Goal: Transaction & Acquisition: Purchase product/service

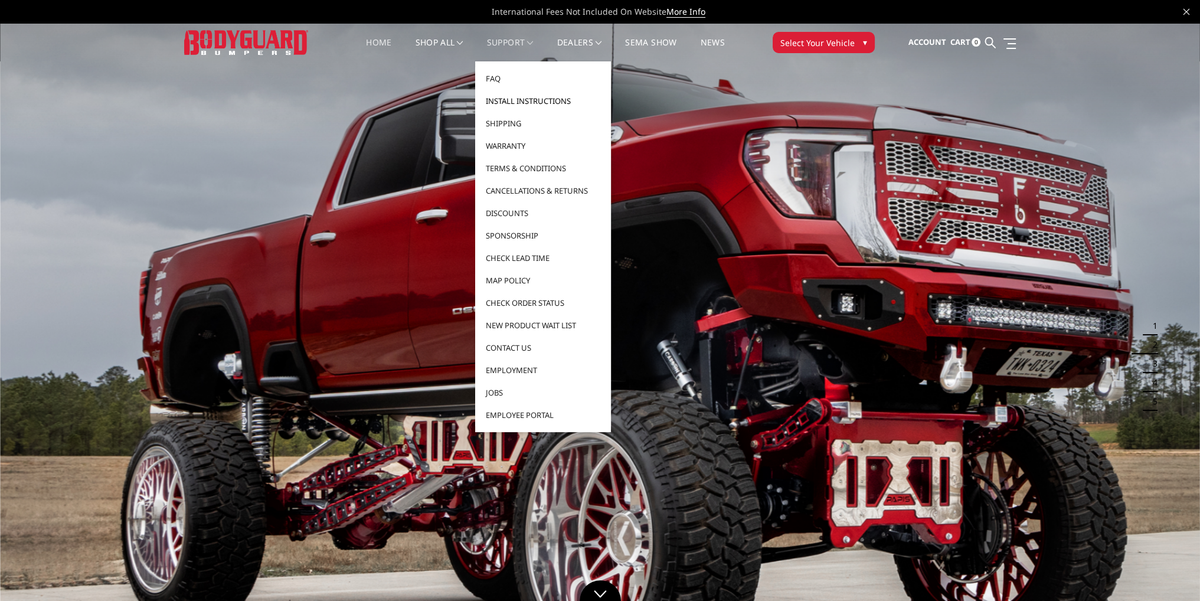
click at [511, 102] on link "Install Instructions" at bounding box center [543, 101] width 126 height 22
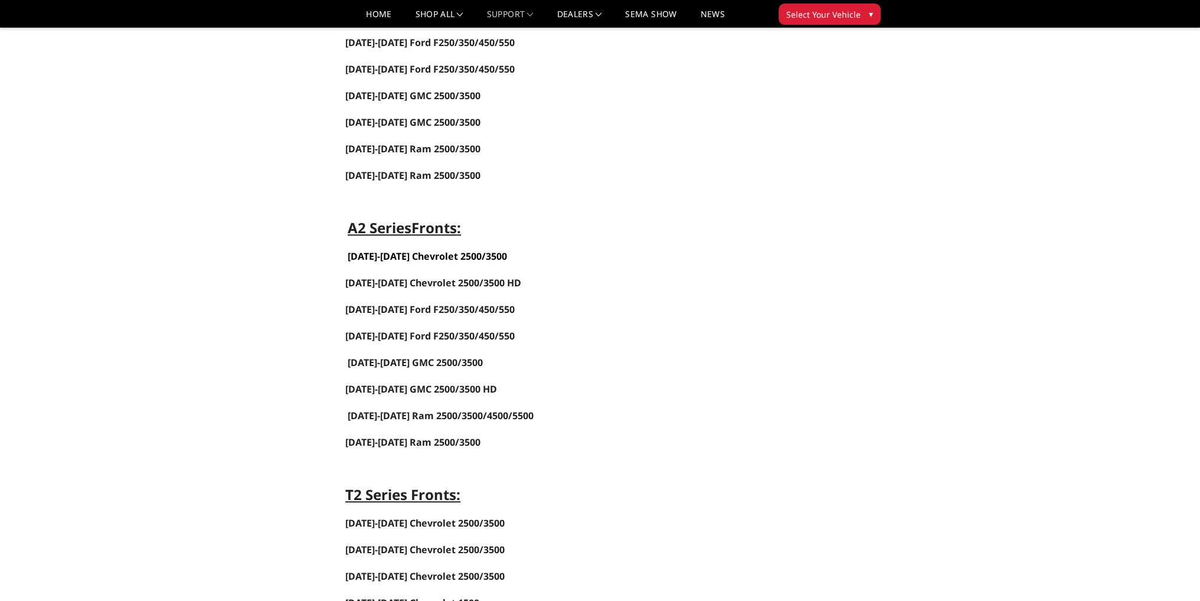
scroll to position [649, 0]
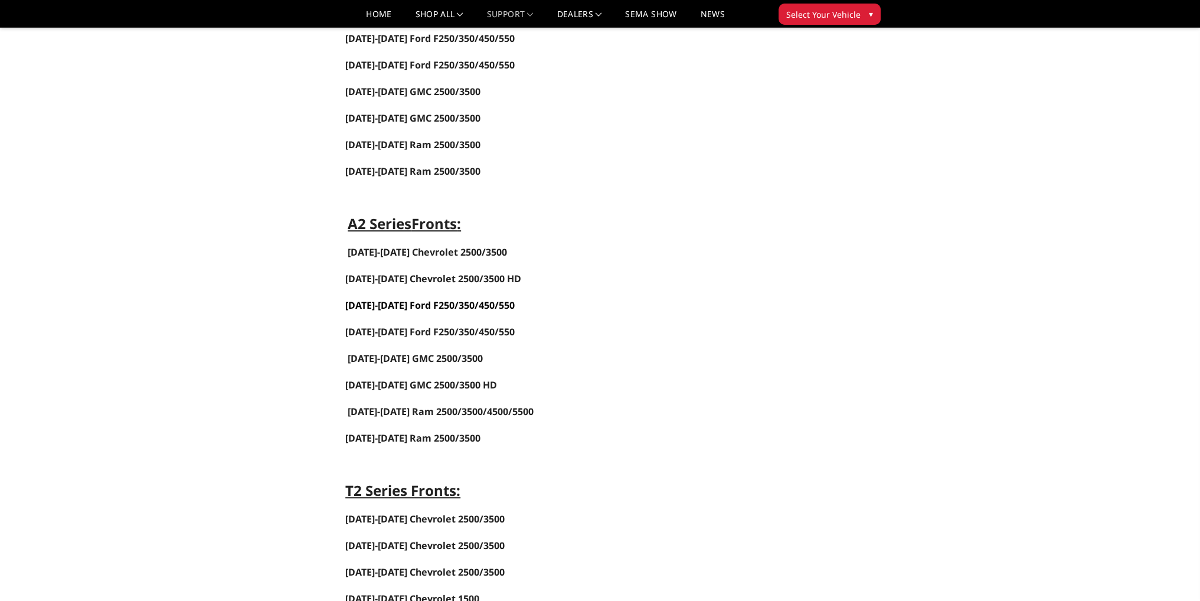
click at [419, 299] on link "2023-2025 Ford F250/350/450/550" at bounding box center [429, 305] width 169 height 13
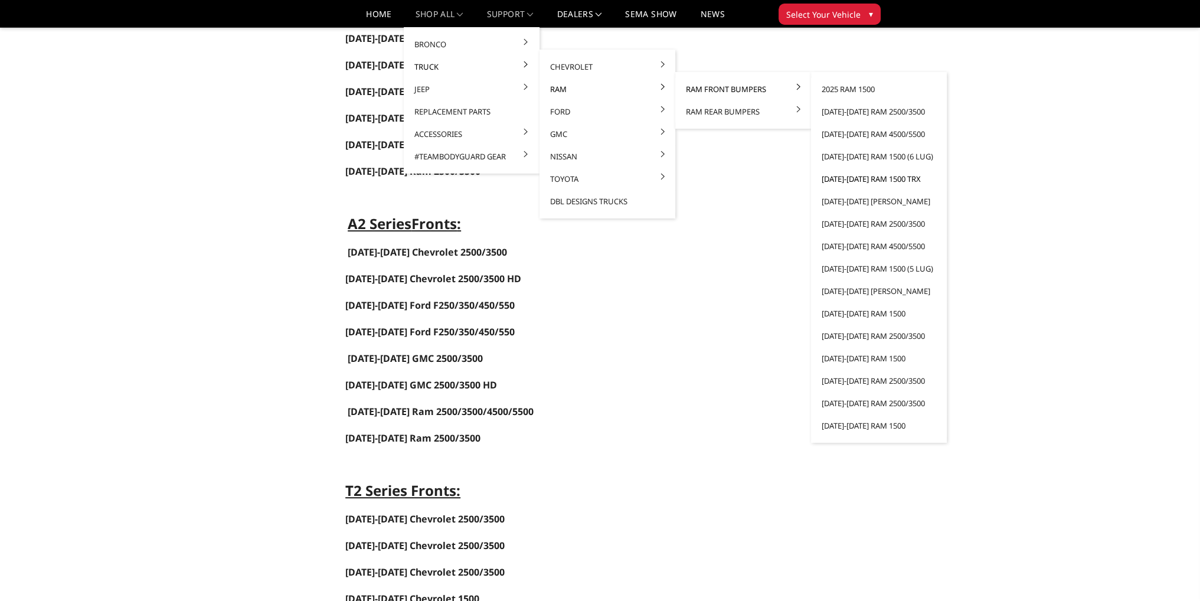
click at [876, 182] on link "[DATE]-[DATE] Ram 1500 TRX" at bounding box center [879, 179] width 126 height 22
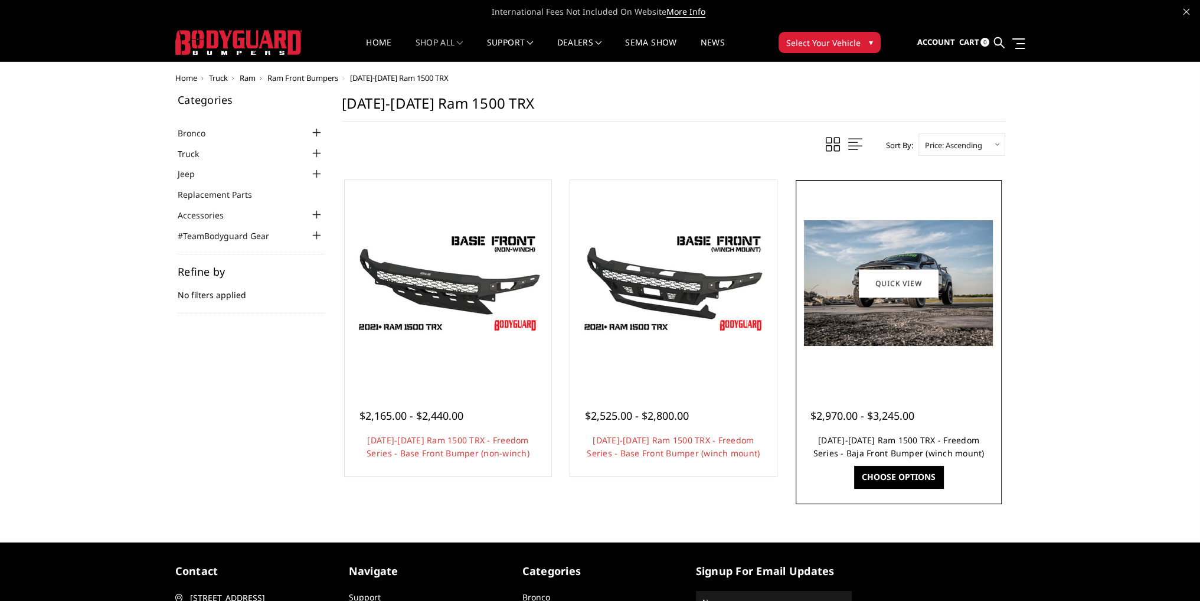
click at [914, 444] on link "2021-2024 Ram 1500 TRX - Freedom Series - Baja Front Bumper (winch mount)" at bounding box center [898, 447] width 171 height 24
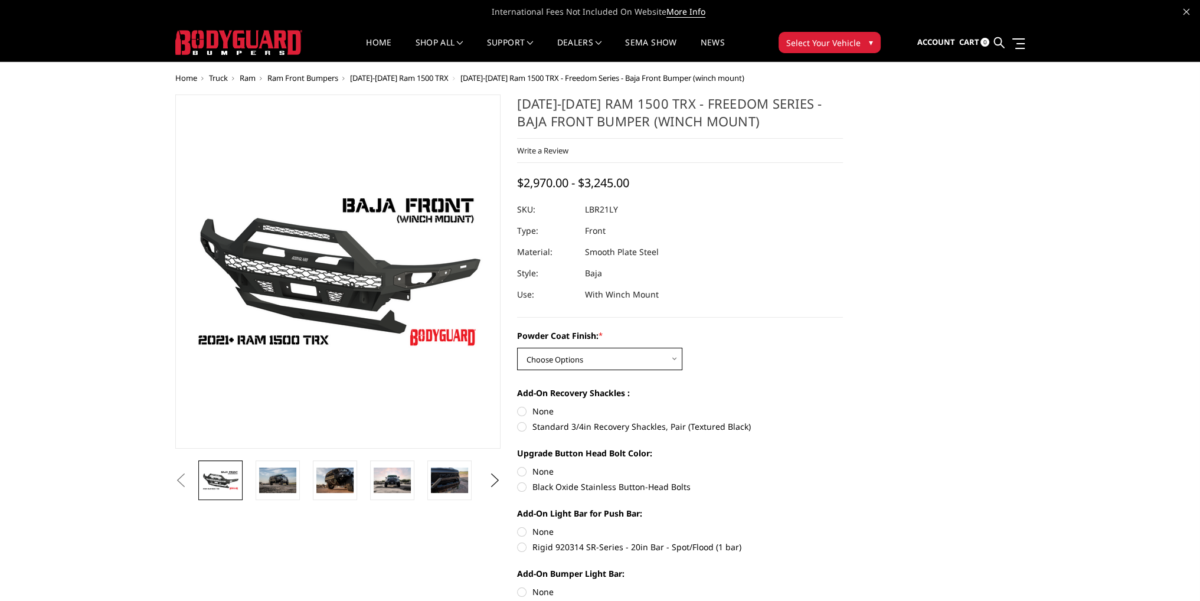
drag, startPoint x: 582, startPoint y: 355, endPoint x: 583, endPoint y: 369, distance: 13.7
click at [582, 355] on select "Choose Options Bare Metal Textured Black Powder Coat" at bounding box center [599, 359] width 165 height 22
select select "3139"
click at [517, 348] on select "Choose Options Bare Metal Textured Black Powder Coat" at bounding box center [599, 359] width 165 height 22
click at [374, 79] on span "2021-2024 Ram 1500 TRX" at bounding box center [399, 78] width 99 height 11
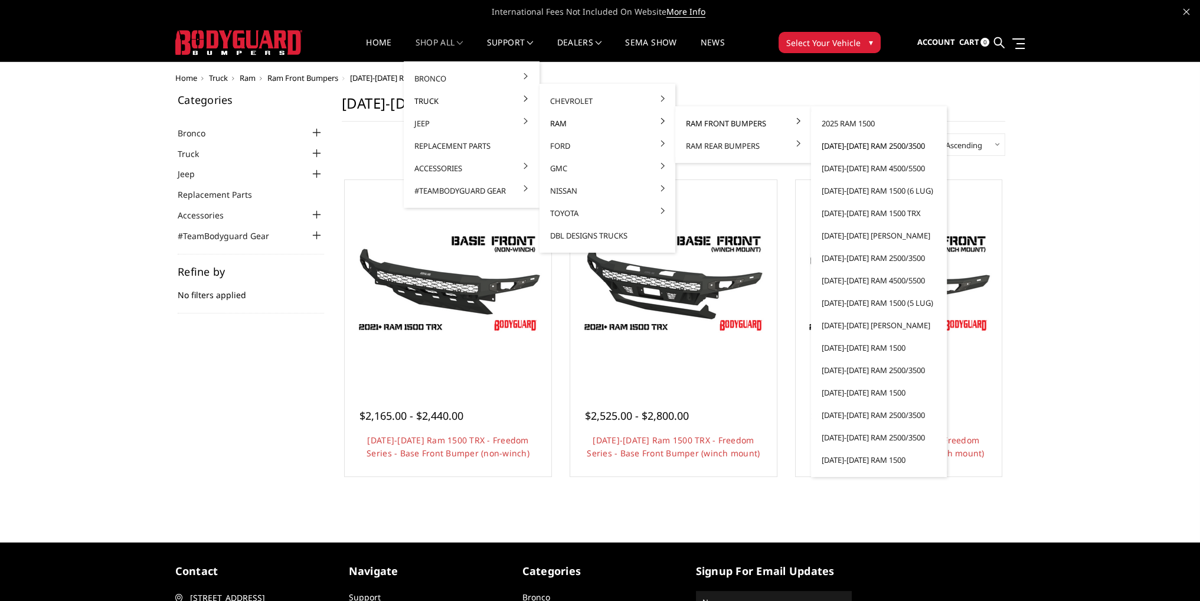
click at [880, 146] on link "[DATE]-[DATE] Ram 2500/3500" at bounding box center [879, 146] width 126 height 22
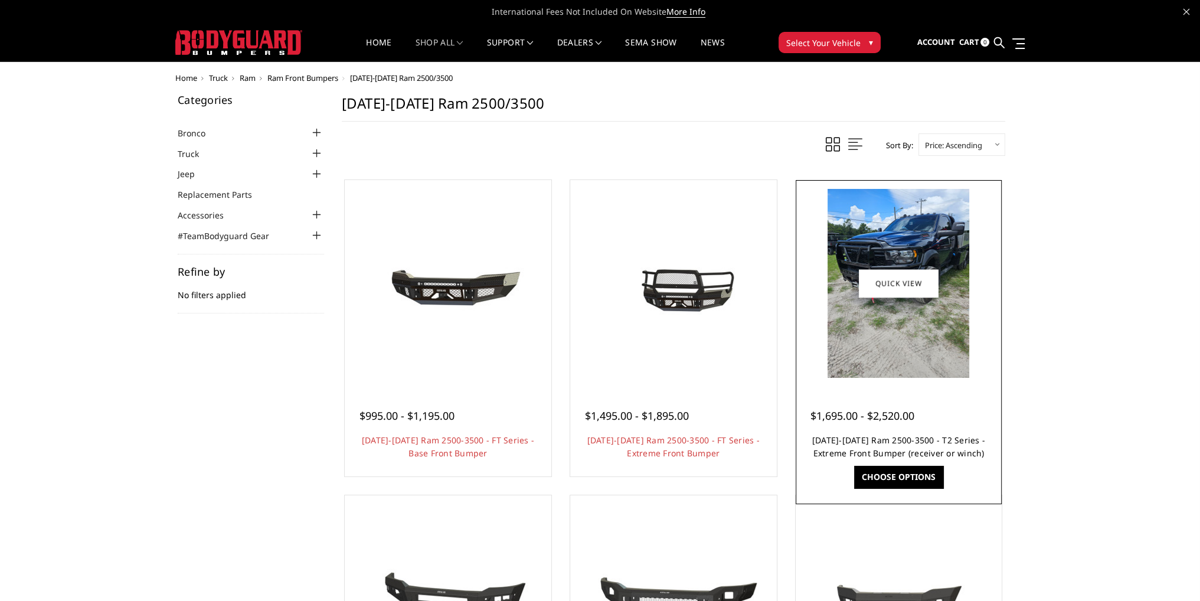
click at [863, 440] on link "[DATE]-[DATE] Ram 2500-3500 - T2 Series - Extreme Front Bumper (receiver or win…" at bounding box center [898, 447] width 173 height 24
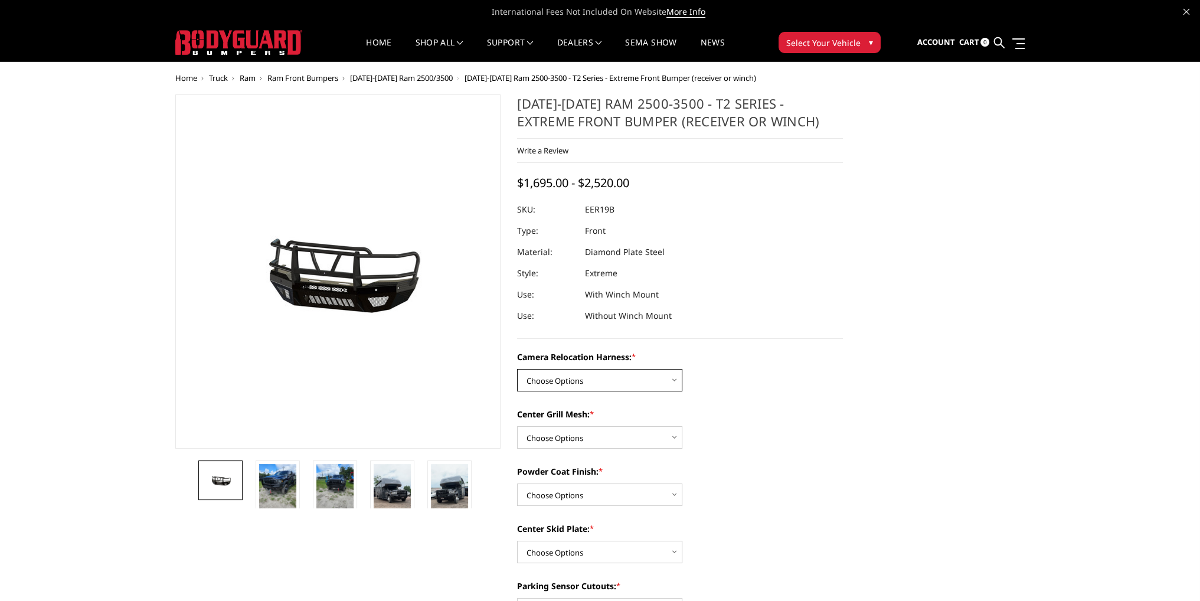
click at [577, 379] on select "Choose Options Without camera harness With camera harness" at bounding box center [599, 380] width 165 height 22
select select "3820"
click at [517, 369] on select "Choose Options Without camera harness With camera harness" at bounding box center [599, 380] width 165 height 22
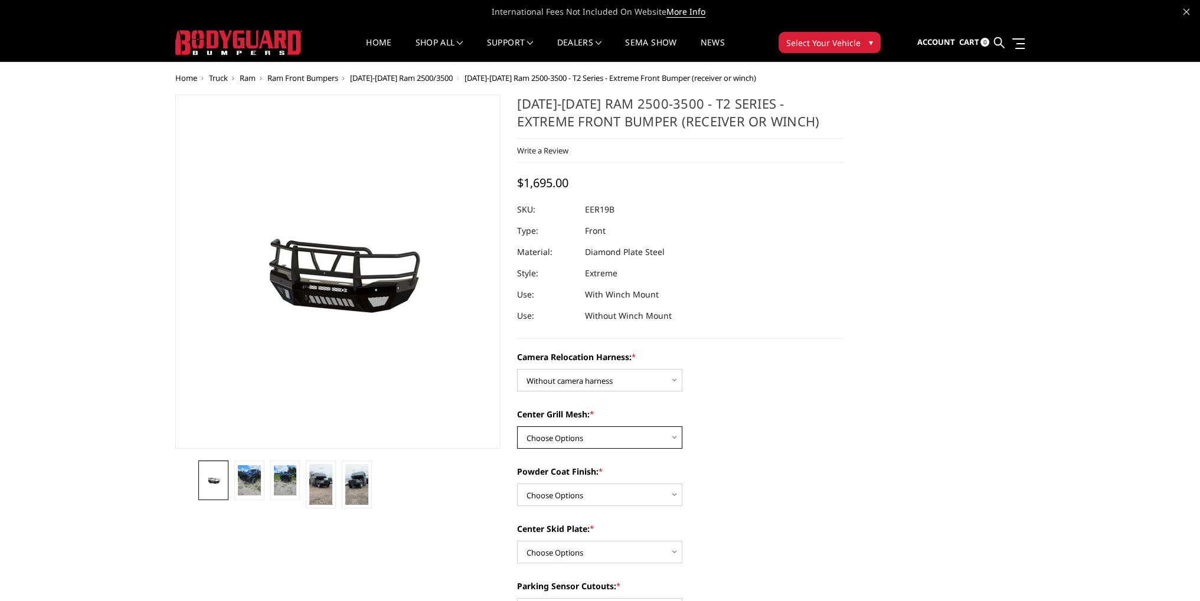
click at [573, 443] on select "Choose Options Without expanded metal With expanded metal" at bounding box center [599, 437] width 165 height 22
select select "3818"
click at [517, 426] on select "Choose Options Without expanded metal With expanded metal" at bounding box center [599, 437] width 165 height 22
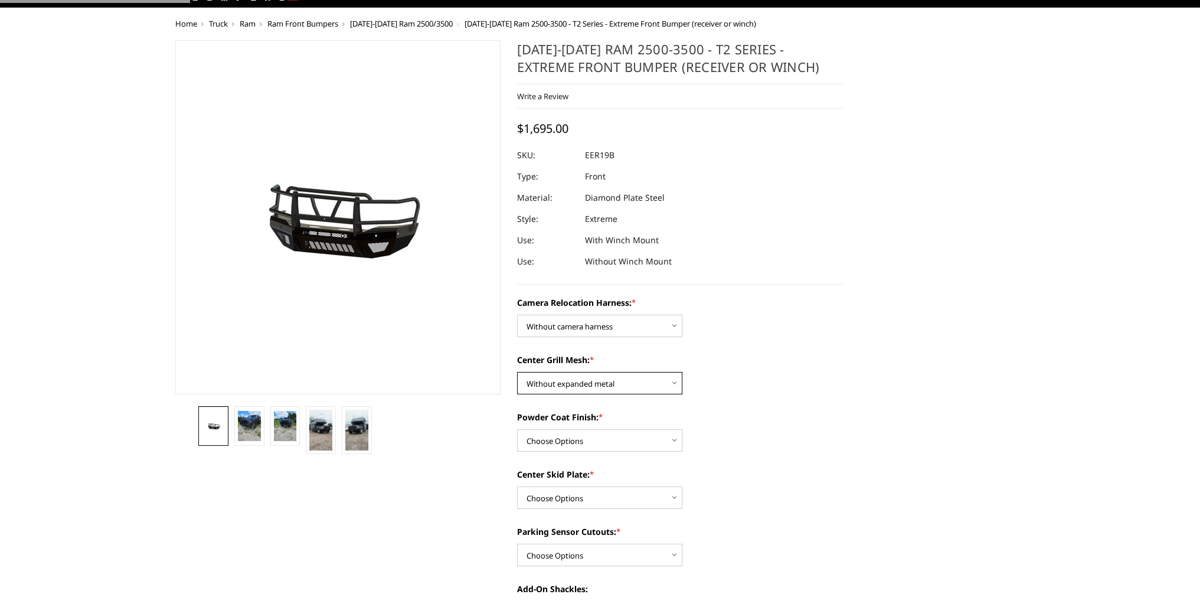
scroll to position [118, 0]
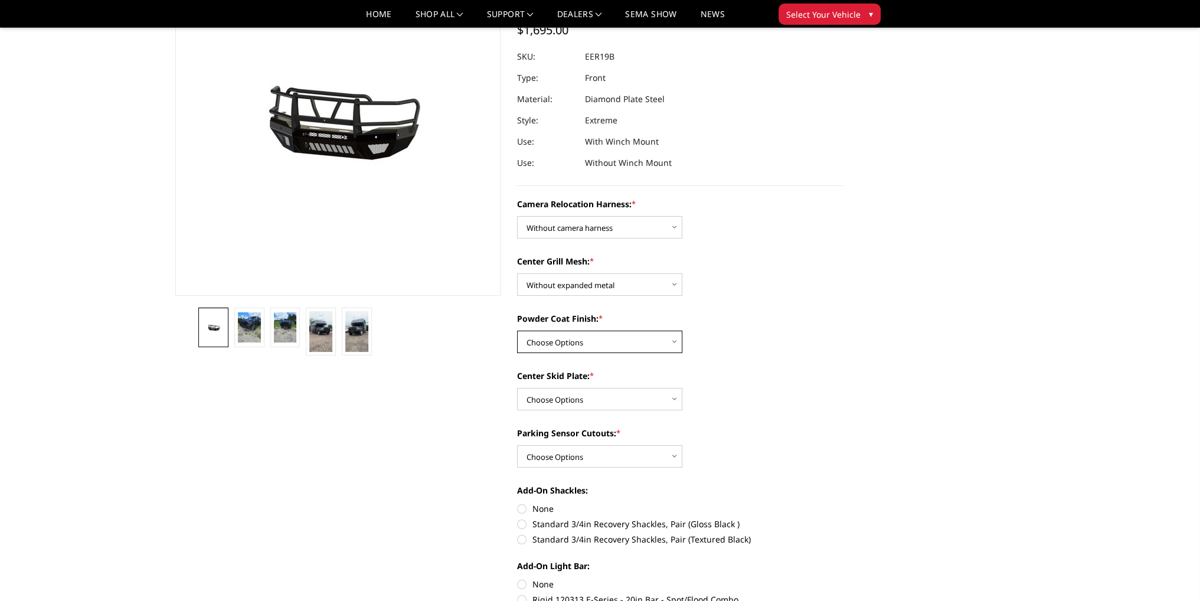
click at [570, 342] on select "Choose Options Textured Black Powder Coat Gloss Black Powder Coat Bare Metal" at bounding box center [599, 342] width 165 height 22
select select "3815"
click at [517, 331] on select "Choose Options Textured Black Powder Coat Gloss Black Powder Coat Bare Metal" at bounding box center [599, 342] width 165 height 22
click at [562, 403] on select "Choose Options Winch Mount Skid Plate Standard Skid Plate (included) 2" Receive…" at bounding box center [599, 399] width 165 height 22
select select "3813"
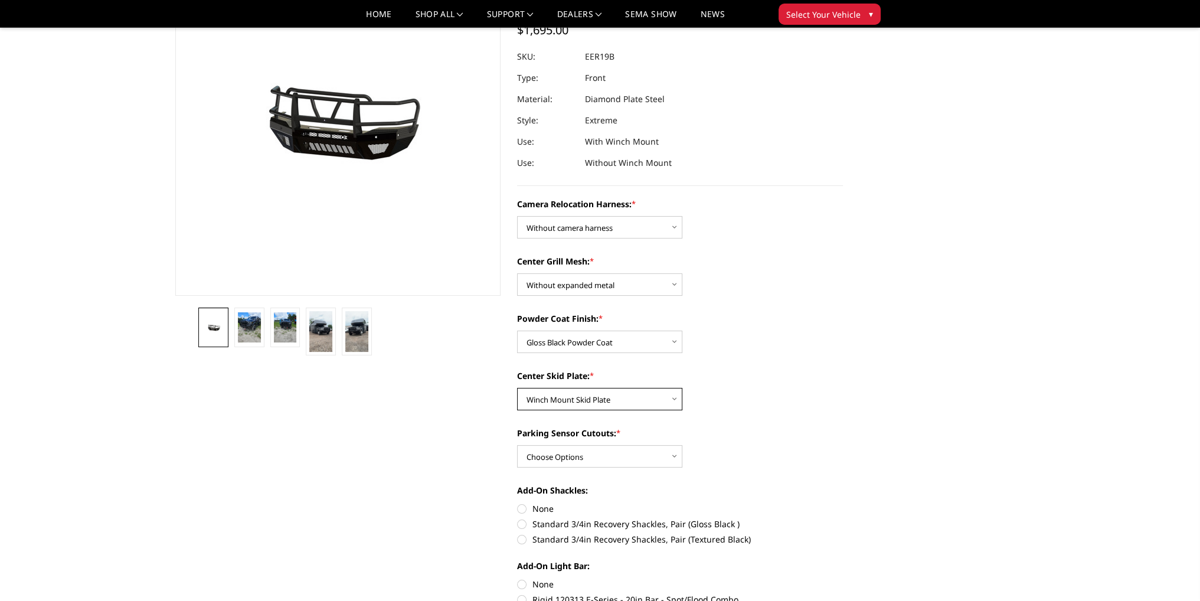
click at [517, 388] on select "Choose Options Winch Mount Skid Plate Standard Skid Plate (included) 2" Receive…" at bounding box center [599, 399] width 165 height 22
click at [571, 448] on select "Choose Options Yes - With Parking Sensor Cutouts" at bounding box center [599, 456] width 165 height 22
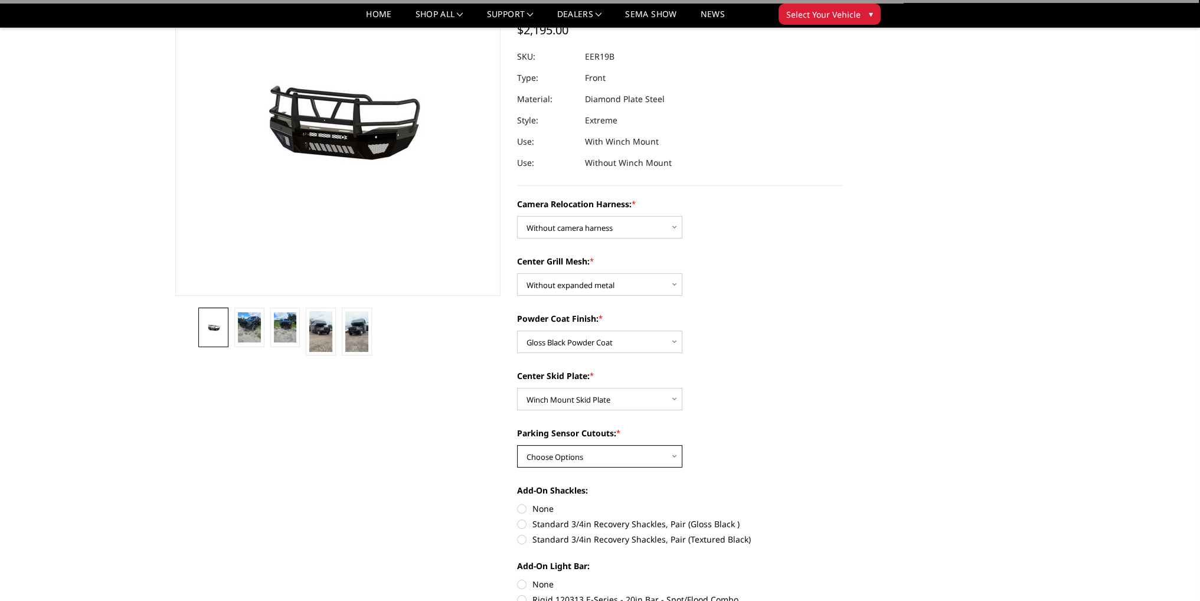
select select "3810"
click at [517, 445] on select "Choose Options Yes - With Parking Sensor Cutouts" at bounding box center [599, 456] width 165 height 22
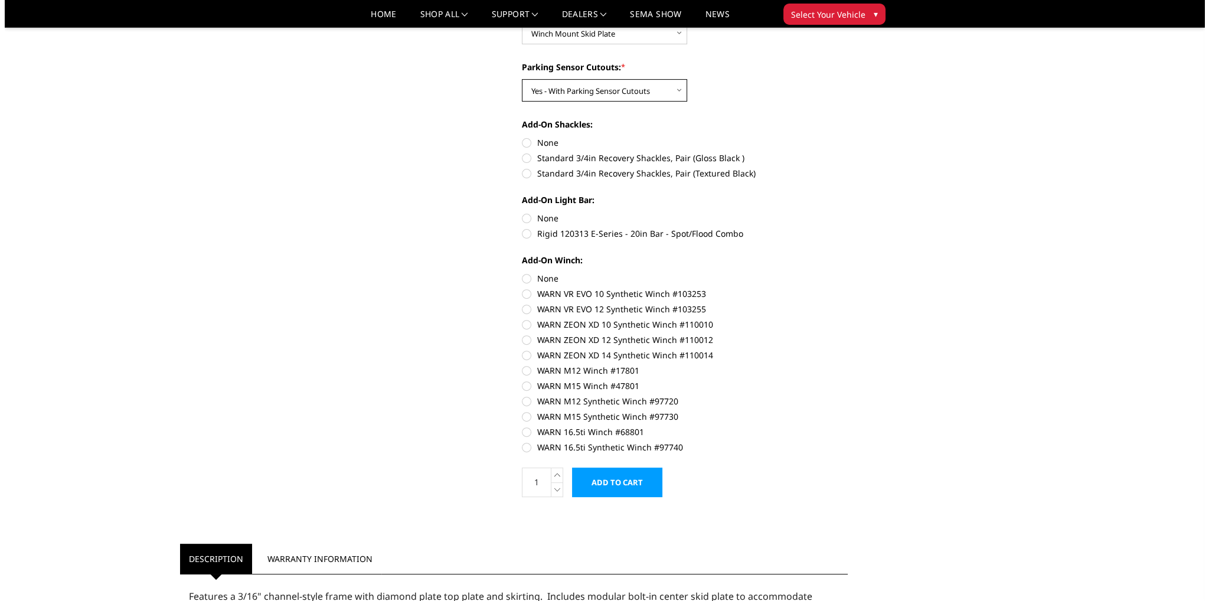
scroll to position [531, 0]
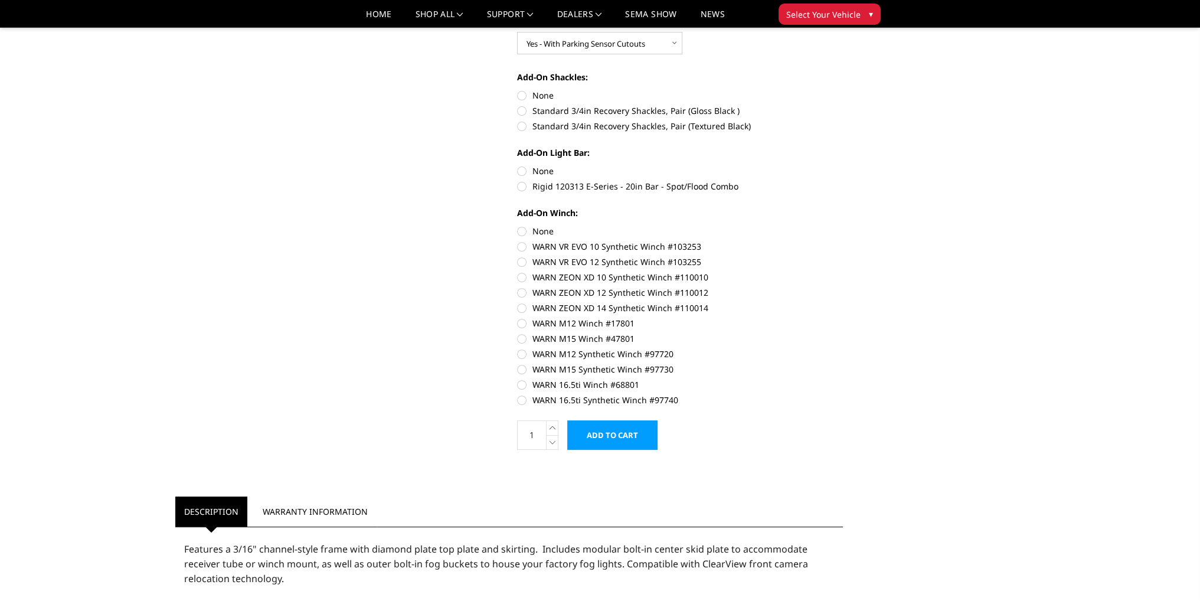
click at [614, 430] on input "Add to Cart" at bounding box center [612, 435] width 90 height 30
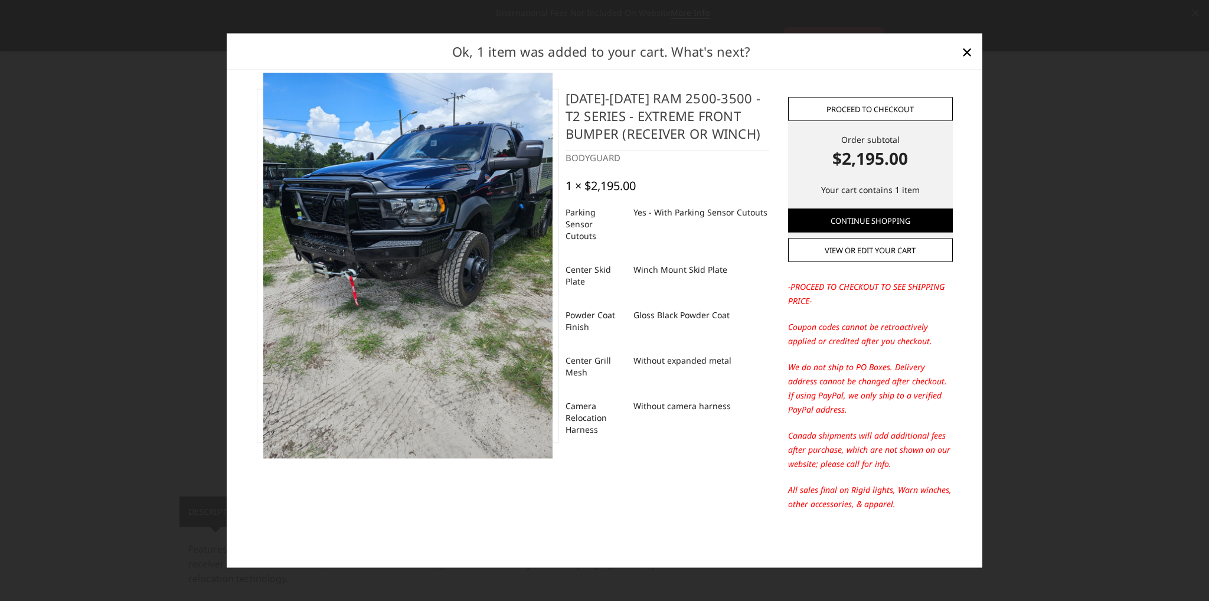
click at [853, 105] on link "Proceed to checkout" at bounding box center [870, 109] width 165 height 24
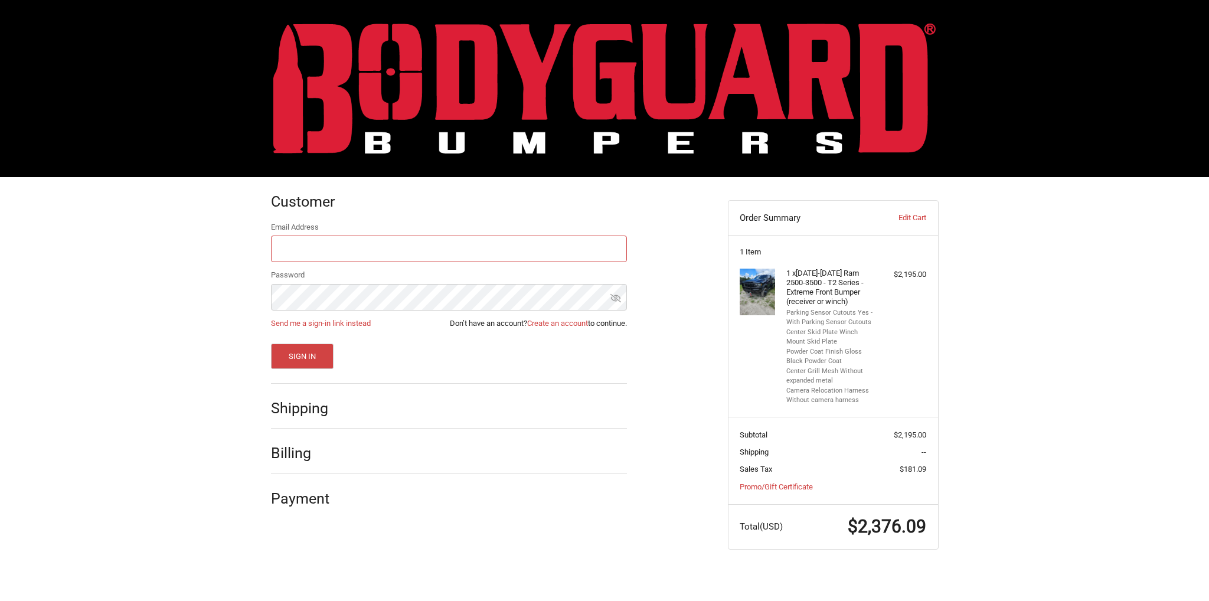
click at [363, 250] on input "Email Address" at bounding box center [449, 249] width 356 height 27
type input "[EMAIL_ADDRESS][DOMAIN_NAME]"
click at [271, 344] on button "Sign In" at bounding box center [302, 356] width 63 height 25
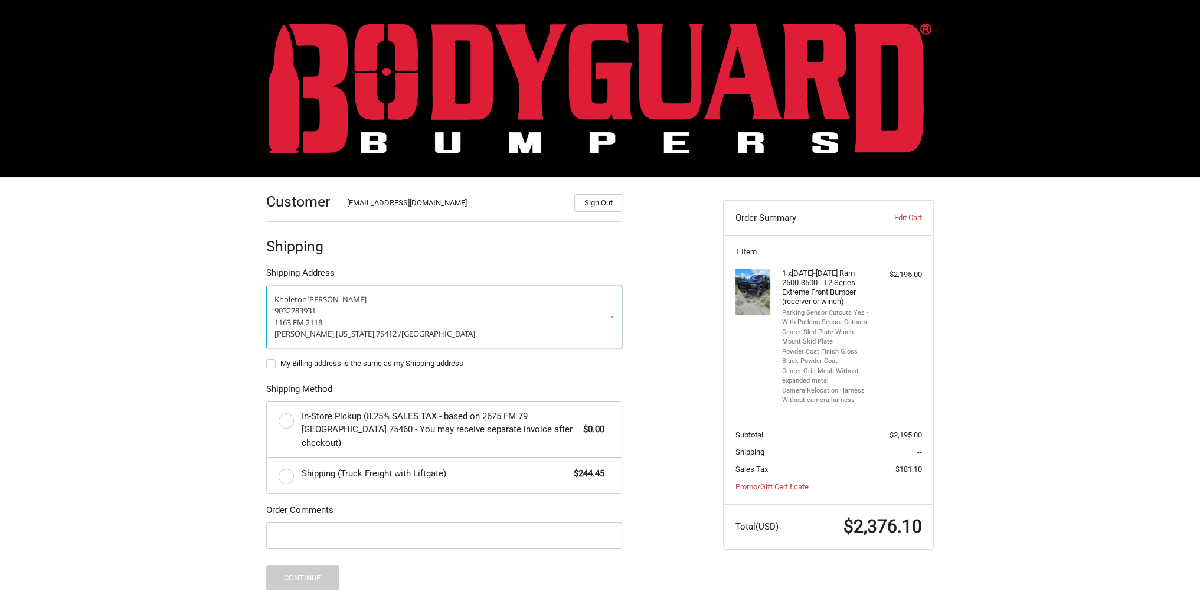
click at [414, 294] on p "[PERSON_NAME]" at bounding box center [444, 300] width 339 height 12
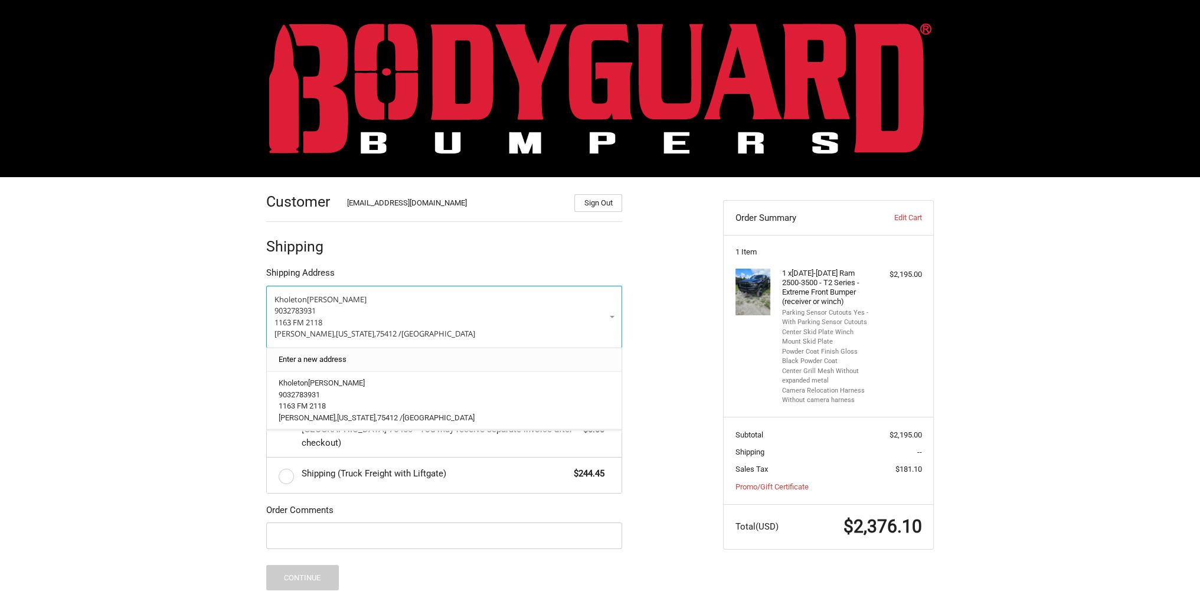
click at [387, 358] on link "Enter a new address" at bounding box center [445, 359] width 344 height 23
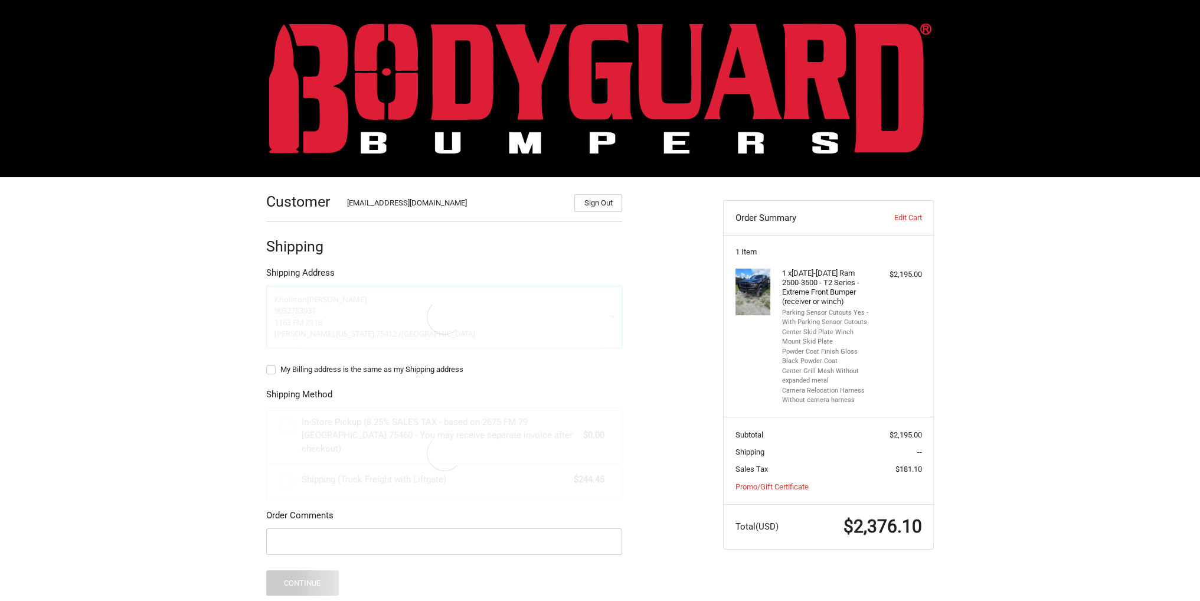
select select "US"
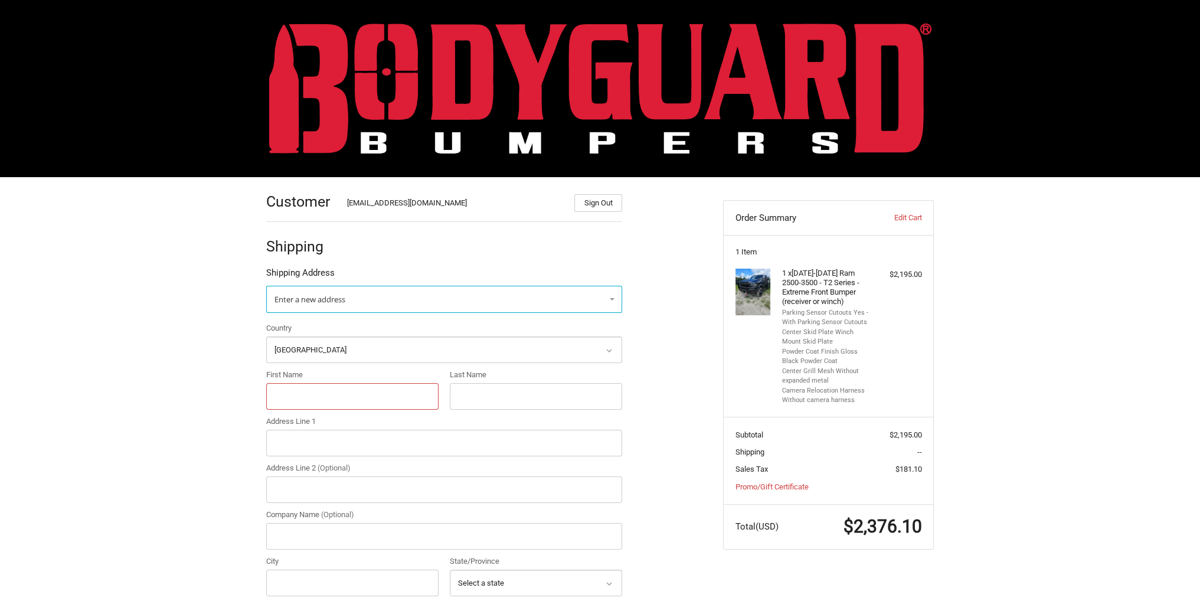
click at [334, 387] on input "First Name" at bounding box center [352, 396] width 172 height 27
type input "k"
type input "c"
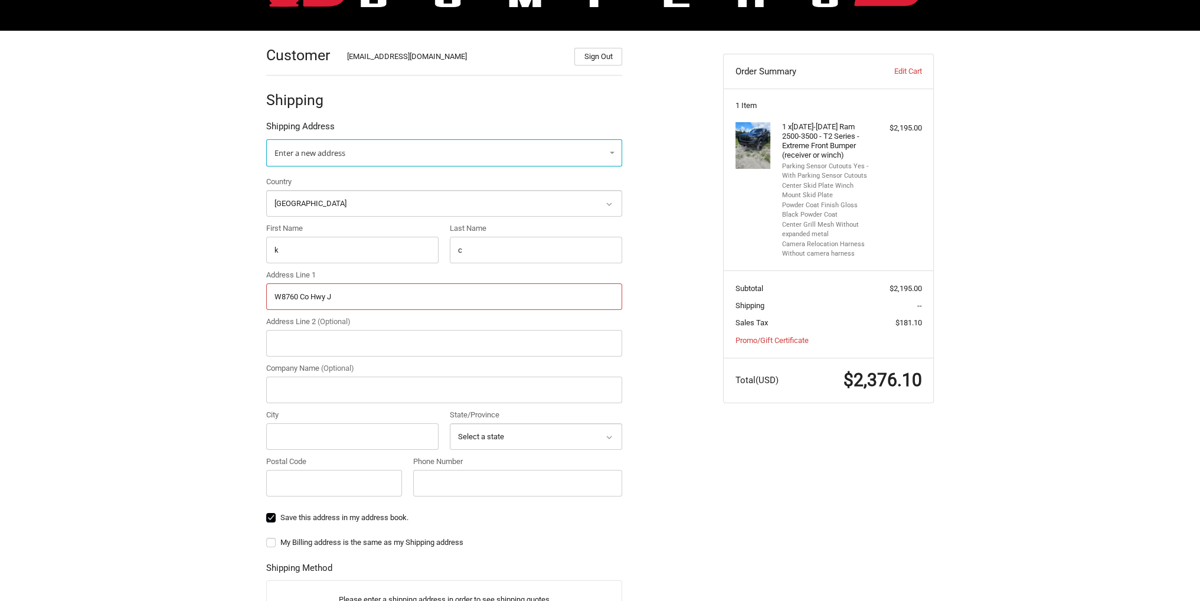
scroll to position [236, 0]
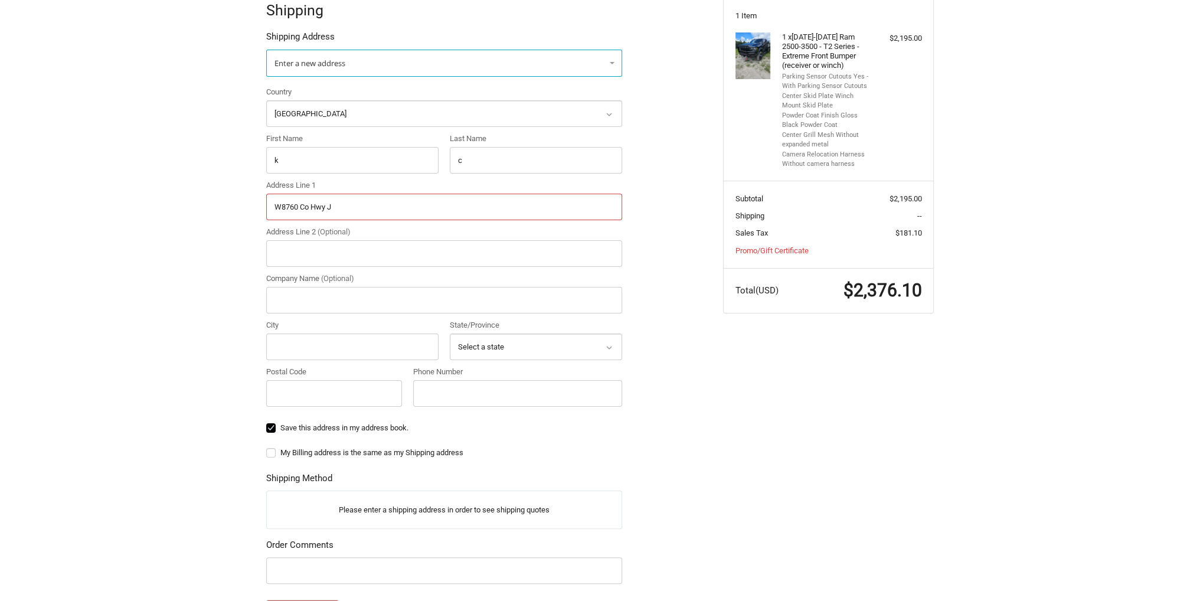
type input "W8760 Co Hwy J"
click at [292, 341] on input "City" at bounding box center [352, 347] width 172 height 27
type input "Shell Lake"
click at [479, 342] on select "Select a state [US_STATE] [US_STATE] [US_STATE] [US_STATE] [US_STATE] Armed For…" at bounding box center [536, 347] width 172 height 27
select select "WI"
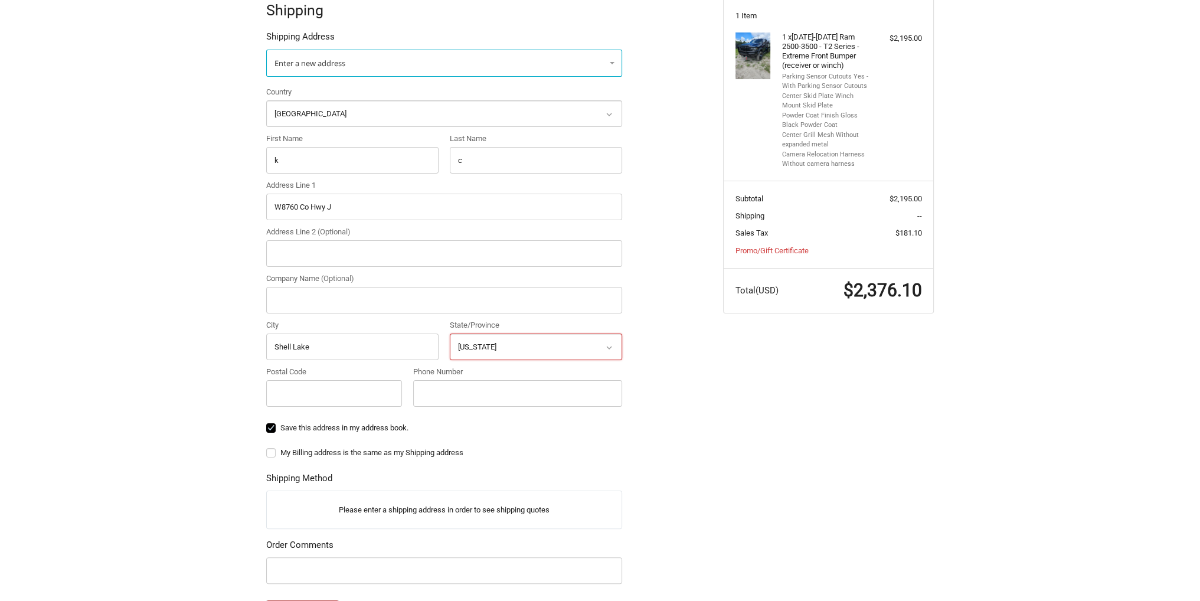
click at [450, 334] on select "Select a state [US_STATE] [US_STATE] [US_STATE] [US_STATE] [US_STATE] Armed For…" at bounding box center [536, 347] width 172 height 27
click at [305, 400] on input "Postal Code" at bounding box center [334, 393] width 136 height 27
type input "54871"
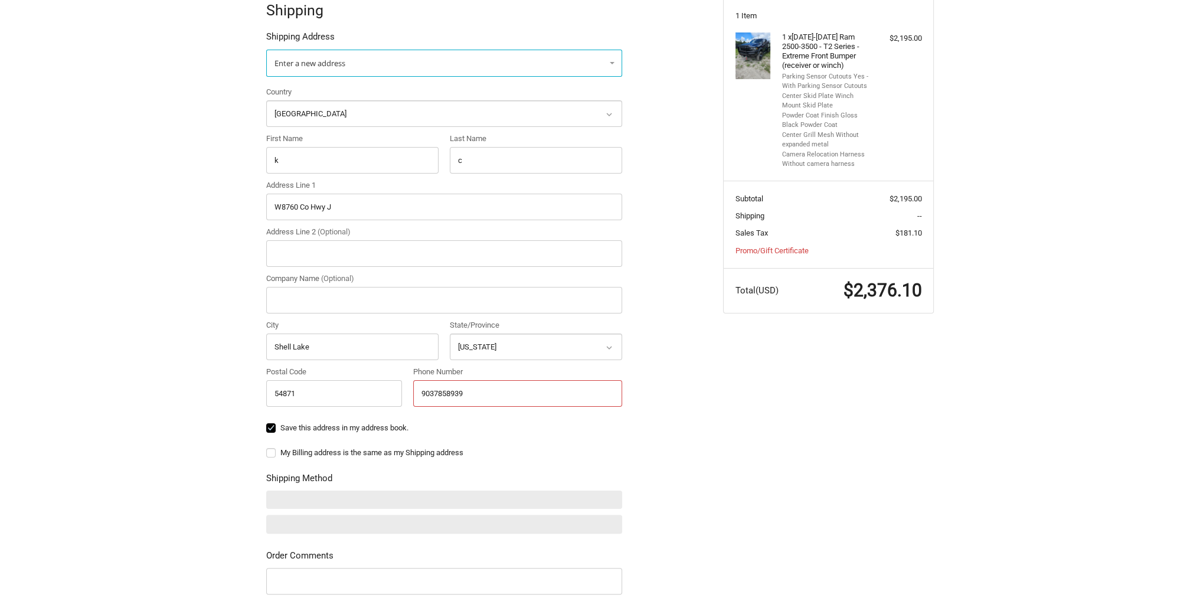
type input "9037858939"
click at [681, 376] on div "Customer [EMAIL_ADDRESS][DOMAIN_NAME] Sign Out Shipping Shipping Address Enter …" at bounding box center [485, 340] width 457 height 799
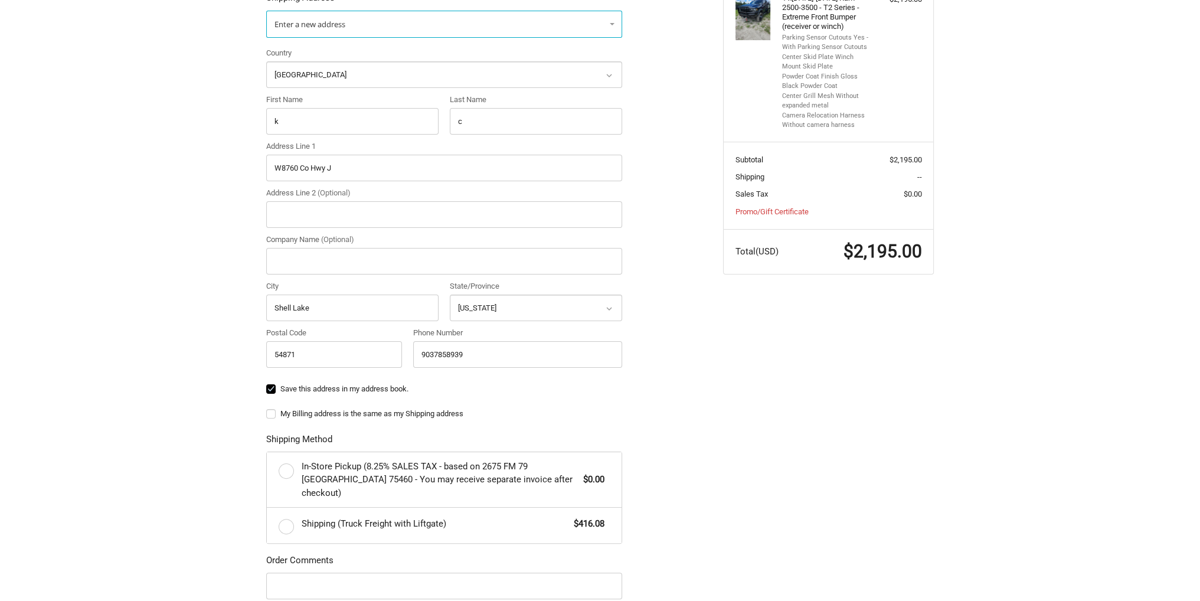
scroll to position [295, 0]
